Goal: Navigation & Orientation: Go to known website

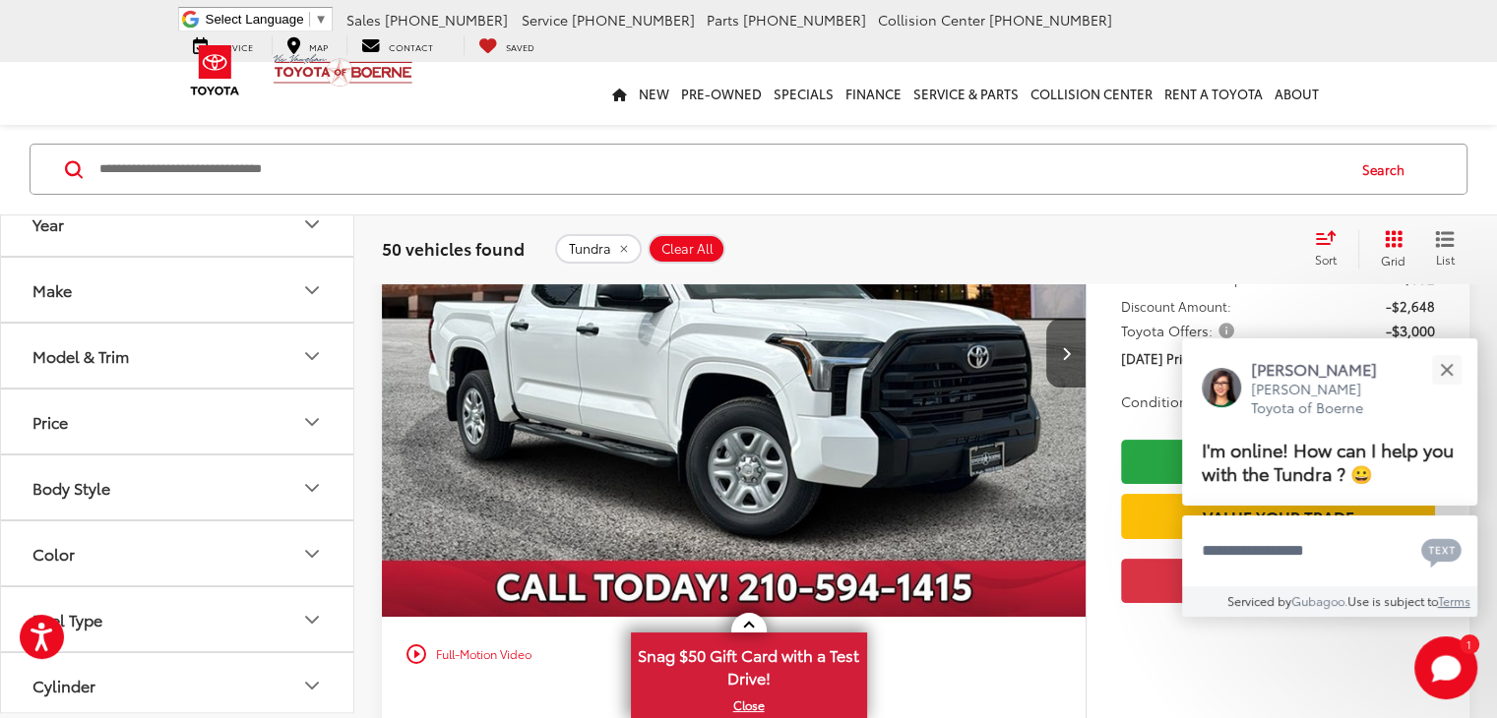
scroll to position [364, 0]
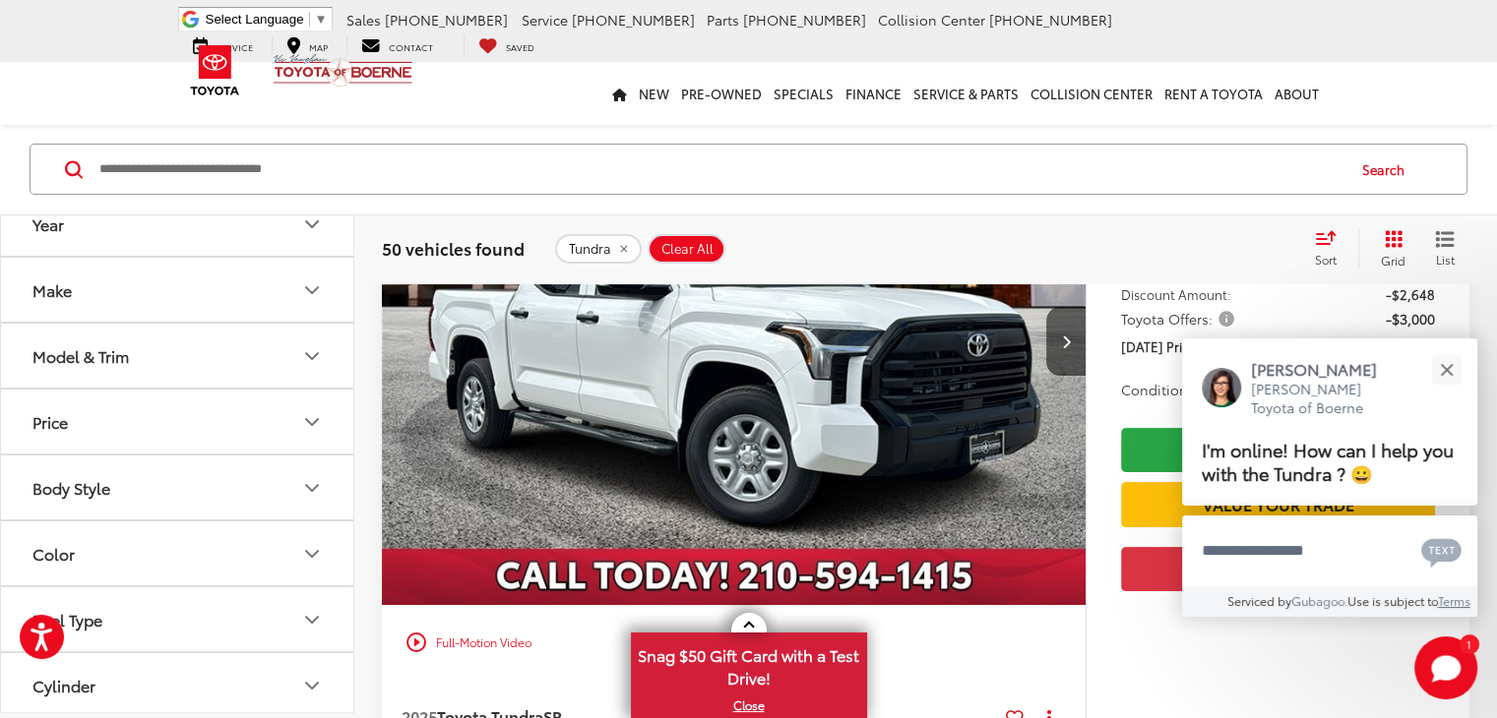
drag, startPoint x: 1505, startPoint y: 41, endPoint x: 1511, endPoint y: 72, distance: 31.1
click at [1441, 375] on button "Close" at bounding box center [1446, 369] width 42 height 42
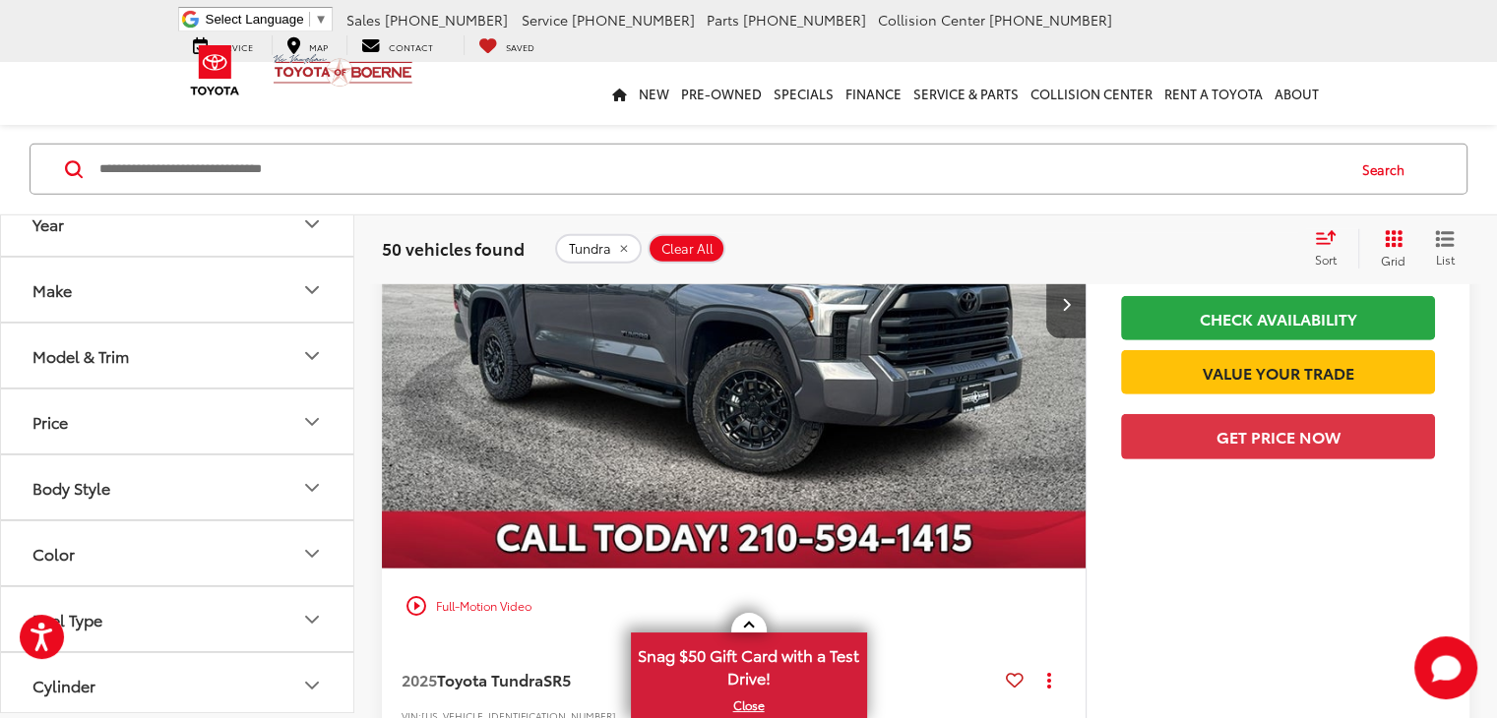
scroll to position [5814, 0]
